Goal: Find specific page/section: Find specific page/section

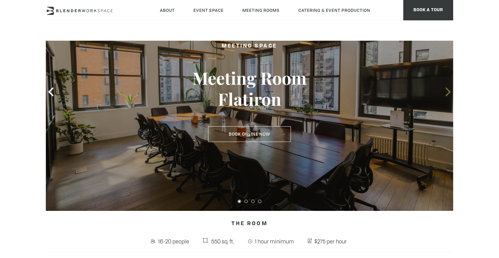
scroll to position [64, 0]
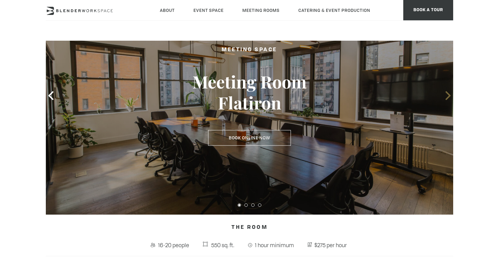
click at [449, 92] on icon at bounding box center [447, 95] width 9 height 9
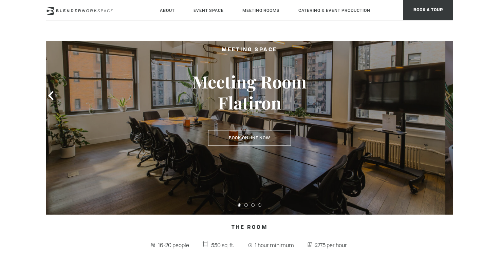
scroll to position [0, 0]
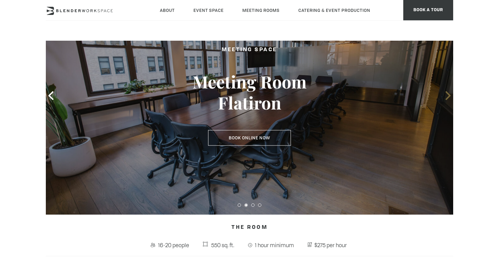
click at [449, 93] on icon at bounding box center [447, 95] width 9 height 9
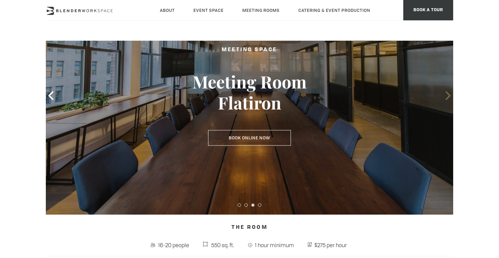
click at [449, 94] on icon at bounding box center [447, 95] width 5 height 9
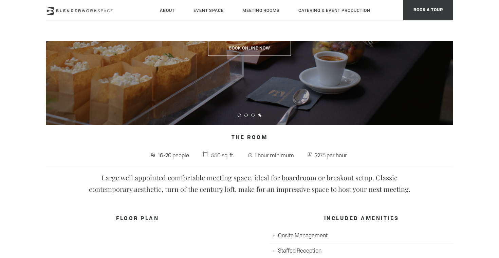
scroll to position [45, 0]
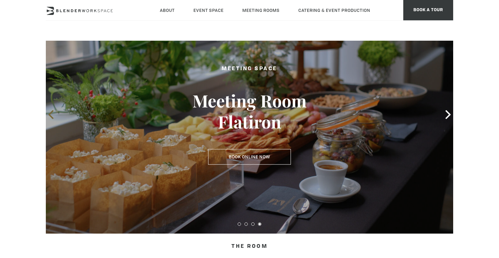
click at [53, 111] on icon at bounding box center [50, 114] width 5 height 9
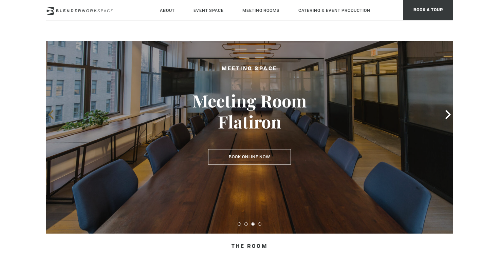
click at [52, 111] on icon at bounding box center [50, 114] width 5 height 9
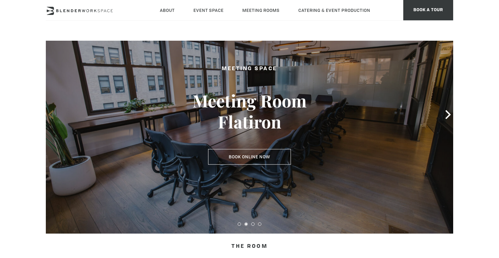
click at [49, 112] on icon at bounding box center [50, 114] width 9 height 9
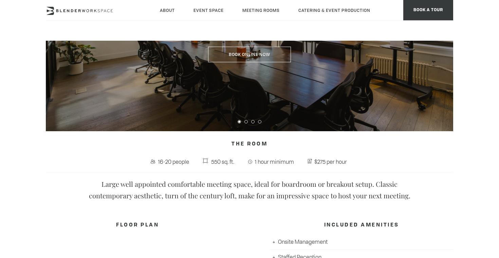
scroll to position [0, 0]
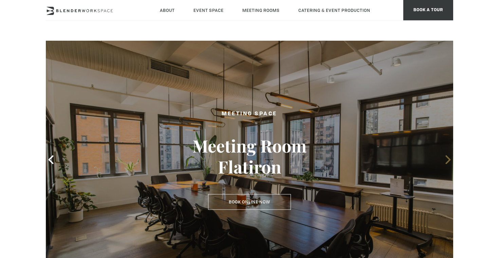
click at [449, 161] on icon at bounding box center [447, 159] width 5 height 9
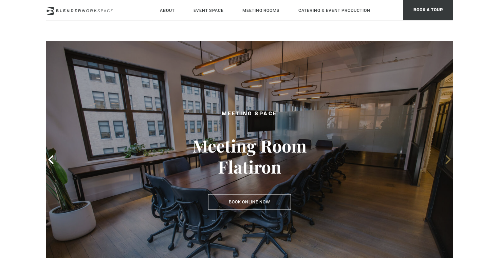
click at [449, 161] on icon at bounding box center [447, 159] width 5 height 9
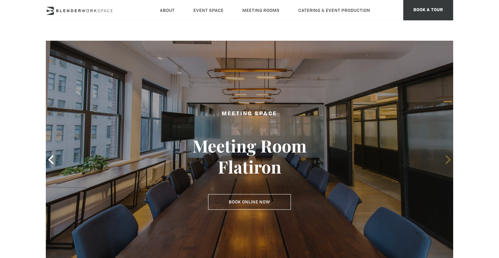
click at [449, 162] on icon at bounding box center [447, 159] width 9 height 9
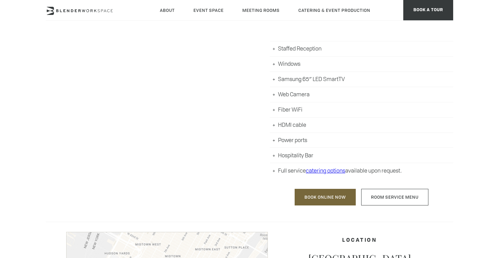
scroll to position [357, 0]
click at [274, 156] on li "Hospitality Bar" at bounding box center [361, 155] width 183 height 15
click at [292, 158] on li "Hospitality Bar" at bounding box center [361, 155] width 183 height 15
click at [316, 172] on link "catering options" at bounding box center [325, 170] width 39 height 7
